Goal: Communication & Community: Answer question/provide support

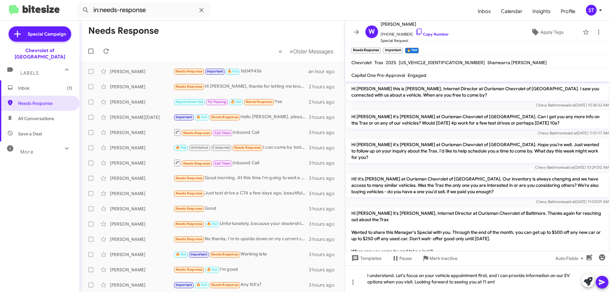
scroll to position [120, 0]
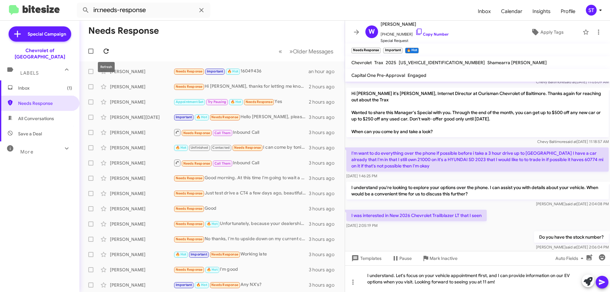
click at [106, 51] on icon at bounding box center [106, 51] width 8 height 8
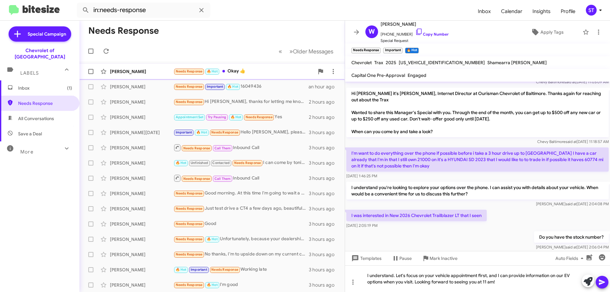
click at [156, 73] on div "[PERSON_NAME]" at bounding box center [142, 71] width 64 height 6
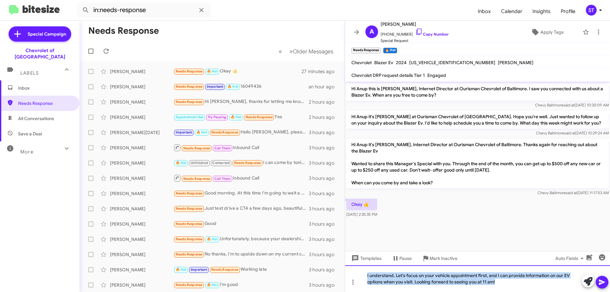
drag, startPoint x: 506, startPoint y: 283, endPoint x: 346, endPoint y: 270, distance: 160.6
click at [346, 270] on div "I understand. Let's focus on your vehicle appointment first, and I can provide …" at bounding box center [477, 278] width 265 height 27
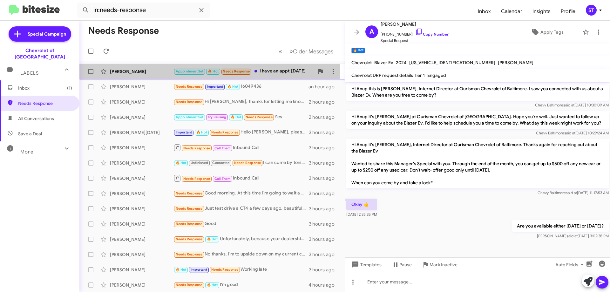
click at [143, 69] on div "[PERSON_NAME]" at bounding box center [142, 71] width 64 height 6
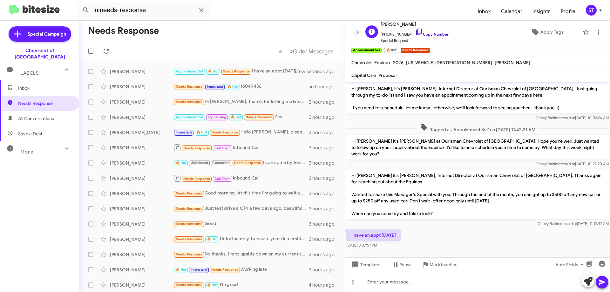
click at [415, 30] on icon at bounding box center [419, 32] width 8 height 8
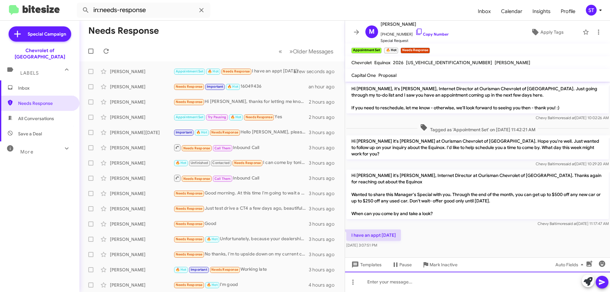
click at [402, 285] on div at bounding box center [477, 282] width 265 height 20
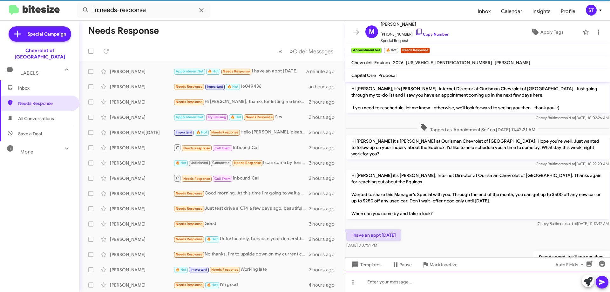
scroll to position [17, 0]
